Goal: Communication & Community: Share content

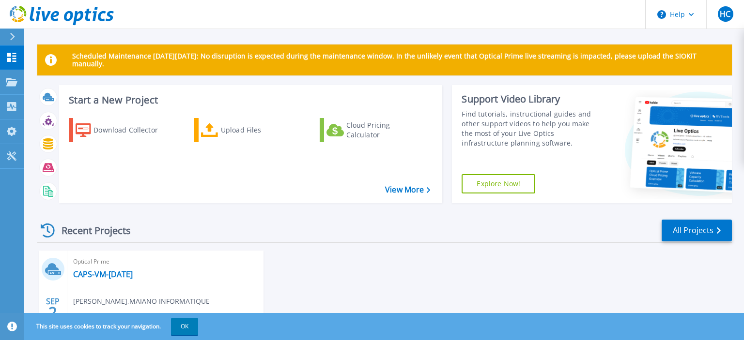
click at [476, 221] on div "Recent Projects All Projects" at bounding box center [384, 231] width 694 height 24
click at [723, 25] on button "HC" at bounding box center [725, 14] width 38 height 29
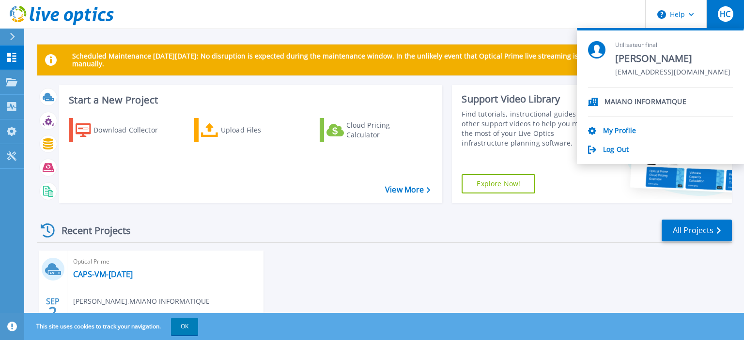
click at [417, 240] on div "Recent Projects All Projects" at bounding box center [384, 231] width 694 height 24
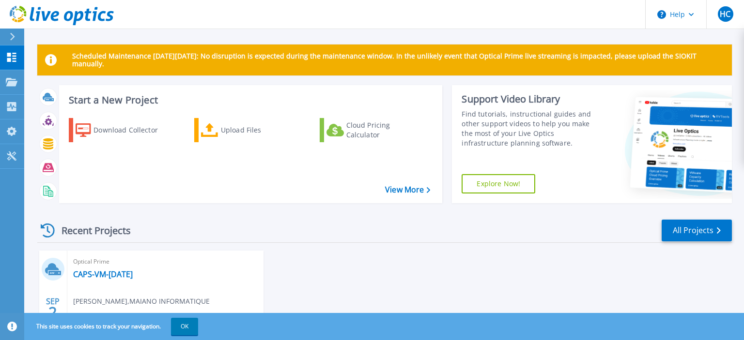
scroll to position [92, 0]
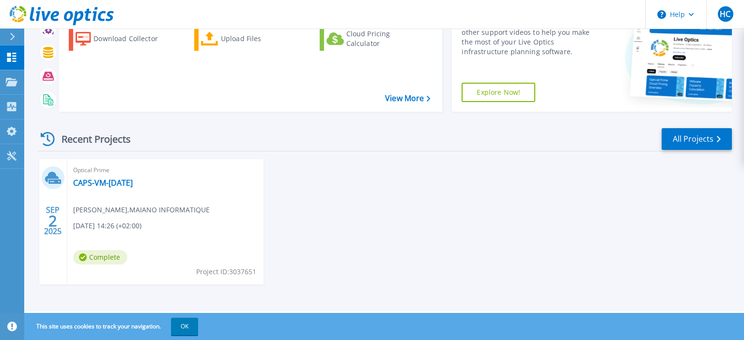
click at [129, 214] on span "Hadrien CHOCHON , MAIANO INFORMATIQUE" at bounding box center [141, 210] width 137 height 11
click at [89, 183] on link "CAPS-VM-[DATE]" at bounding box center [103, 183] width 60 height 10
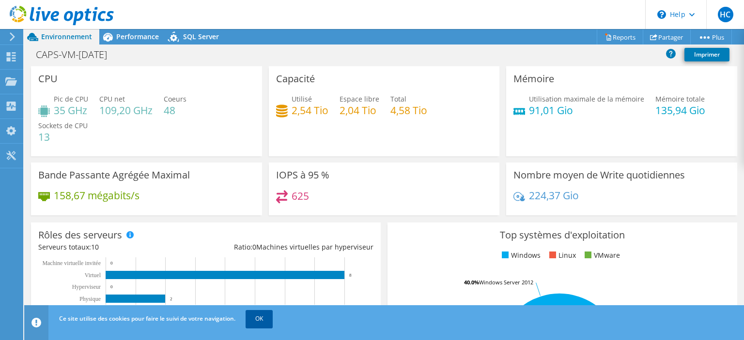
click at [253, 321] on link "OK" at bounding box center [258, 318] width 27 height 17
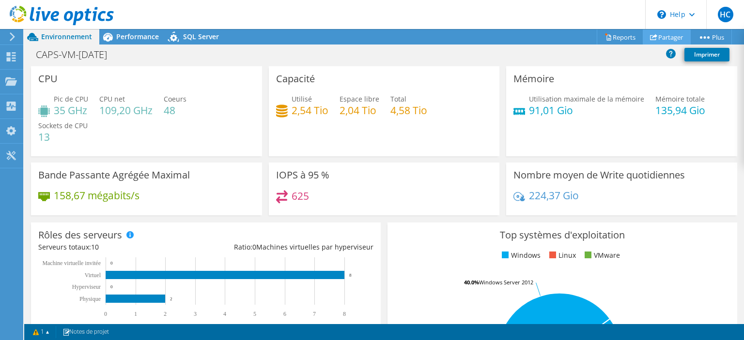
click at [652, 35] on icon at bounding box center [653, 36] width 7 height 7
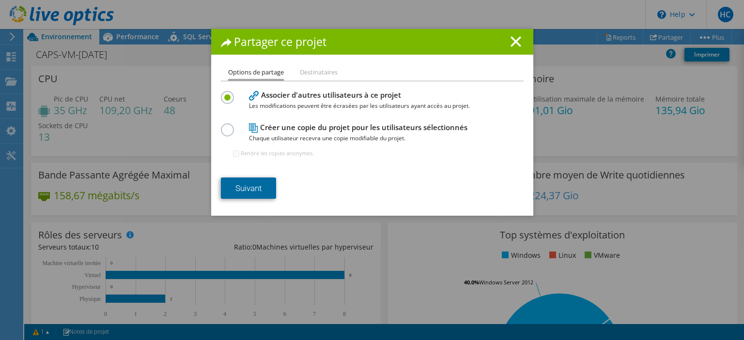
click at [255, 187] on link "Suivant" at bounding box center [248, 188] width 55 height 21
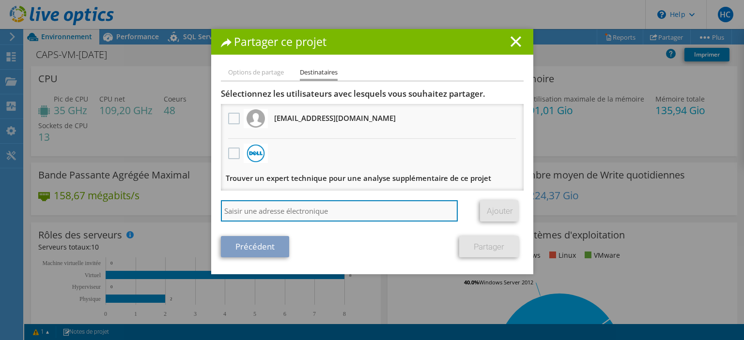
click at [278, 216] on input "search" at bounding box center [339, 210] width 237 height 21
type input "[PERSON_NAME][EMAIL_ADDRESS][DOMAIN_NAME]"
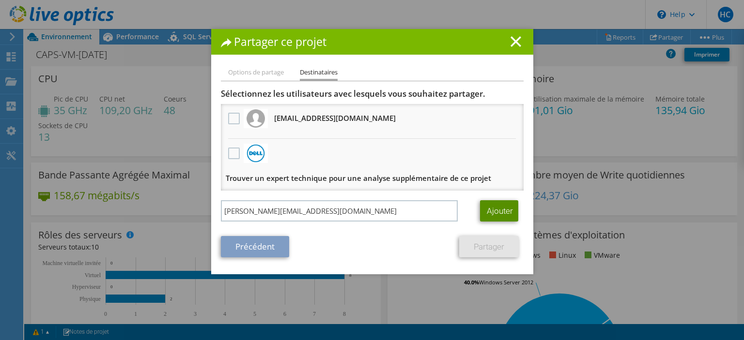
click at [487, 217] on link "Ajouter" at bounding box center [499, 210] width 38 height 21
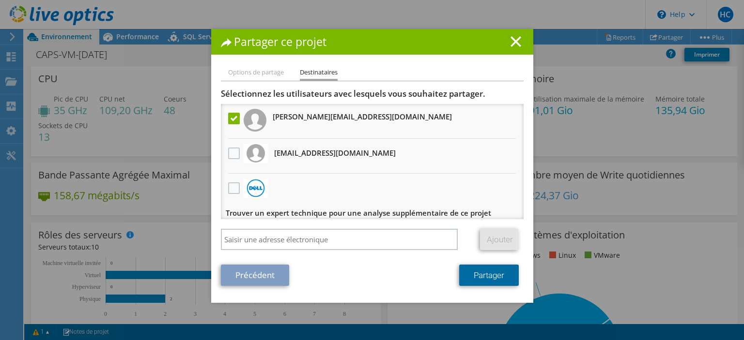
click at [501, 279] on link "Partager" at bounding box center [489, 275] width 60 height 21
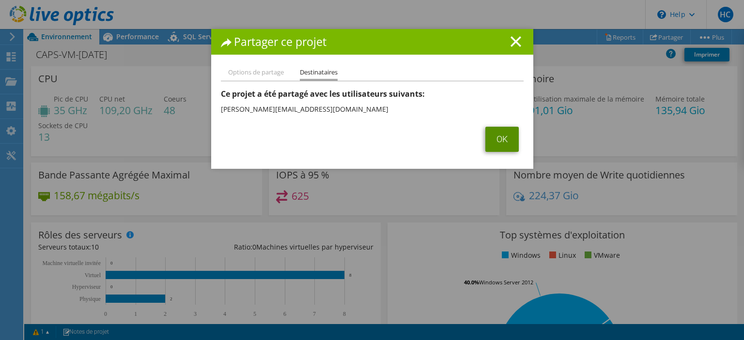
click at [503, 138] on link "OK" at bounding box center [501, 139] width 33 height 25
